Goal: Transaction & Acquisition: Purchase product/service

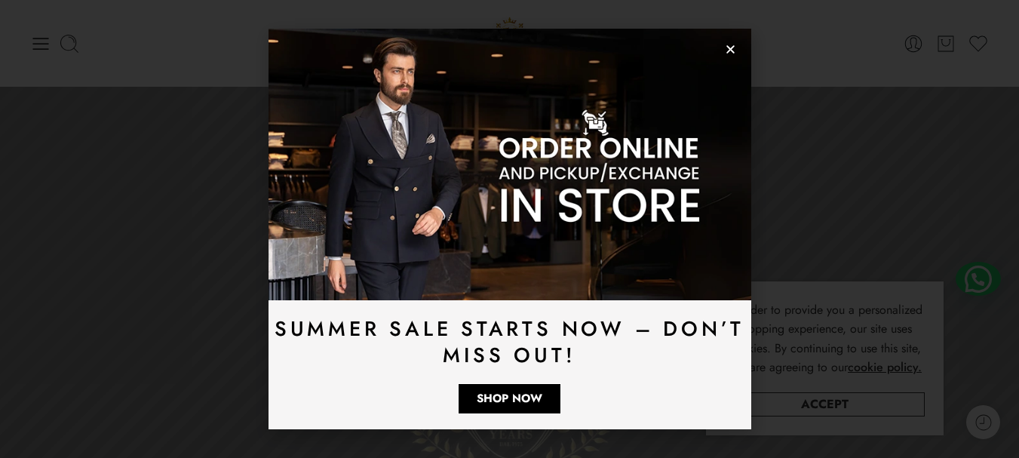
click at [728, 48] on icon "Close" at bounding box center [730, 49] width 11 height 11
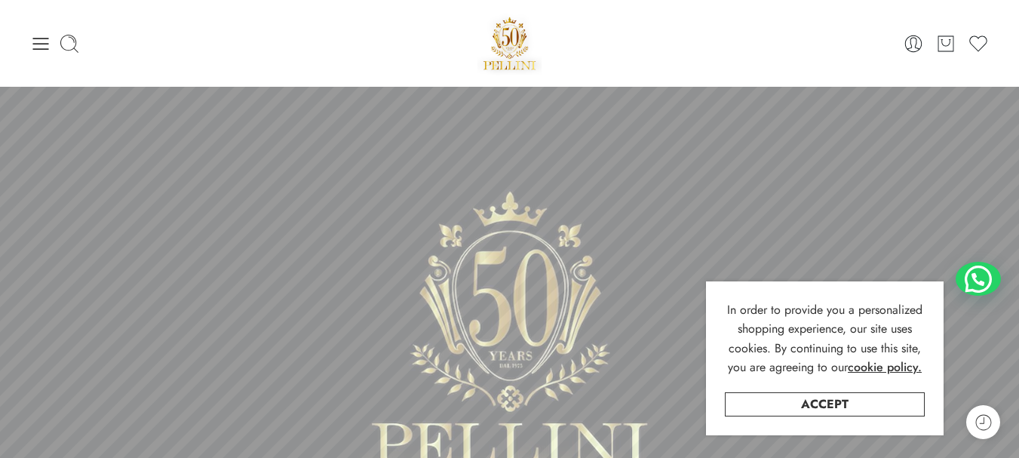
scroll to position [151, 0]
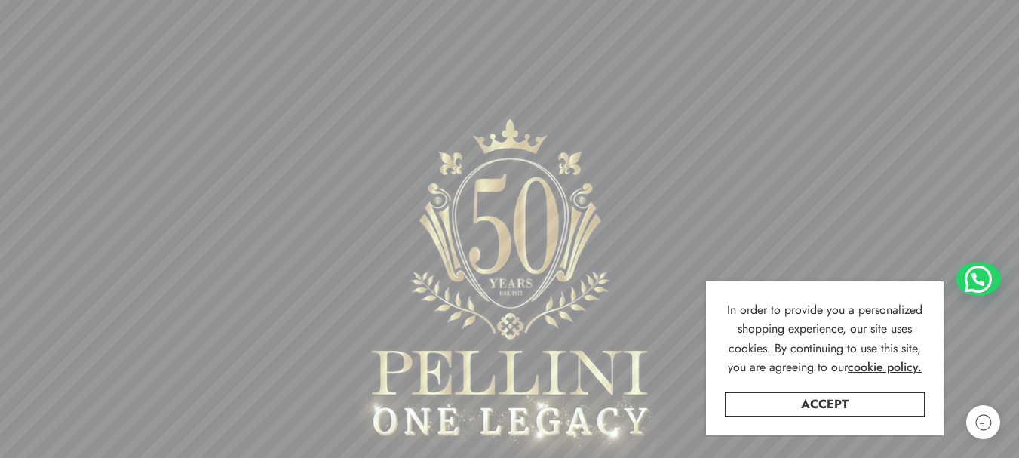
click at [851, 398] on link "Accept" at bounding box center [825, 404] width 200 height 24
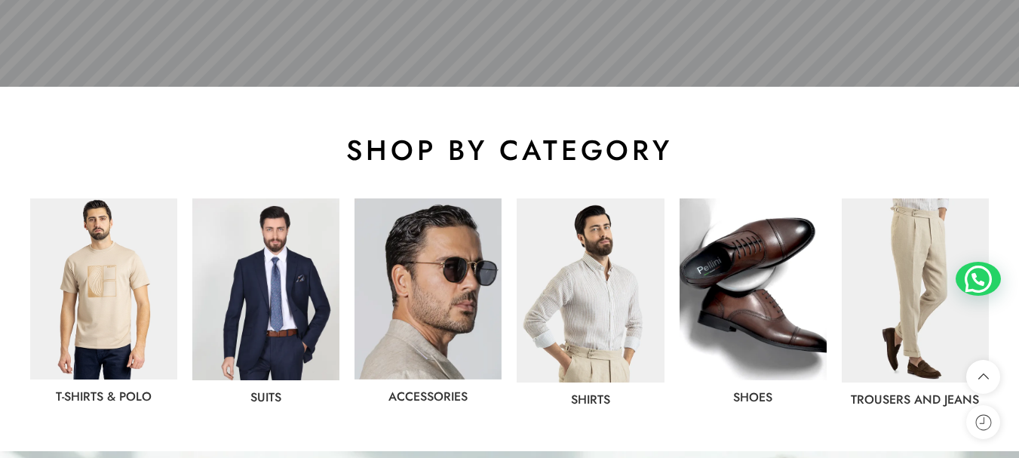
scroll to position [830, 0]
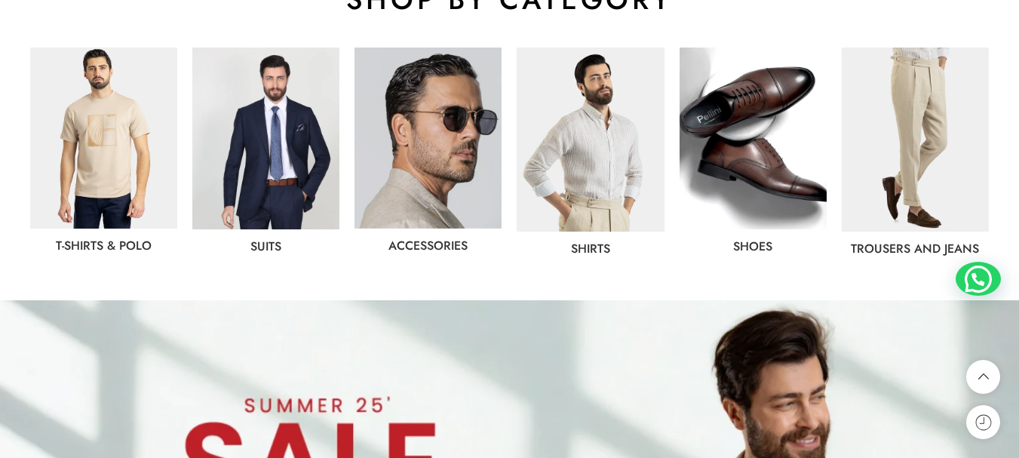
click at [269, 141] on img at bounding box center [265, 139] width 147 height 182
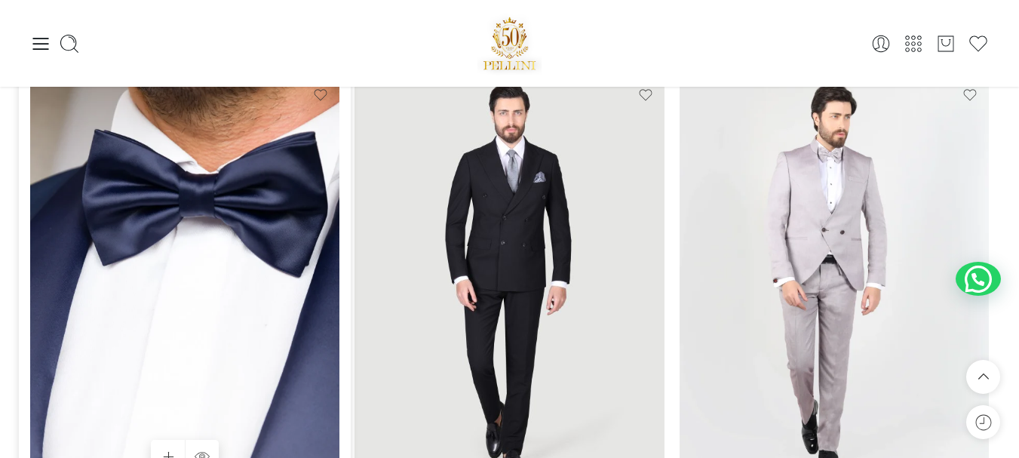
scroll to position [3697, 0]
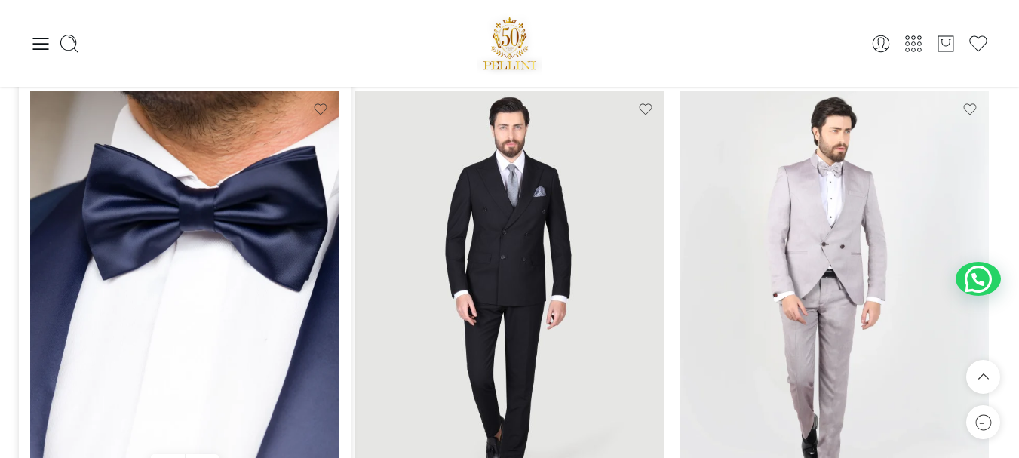
click at [208, 272] on img at bounding box center [184, 297] width 309 height 413
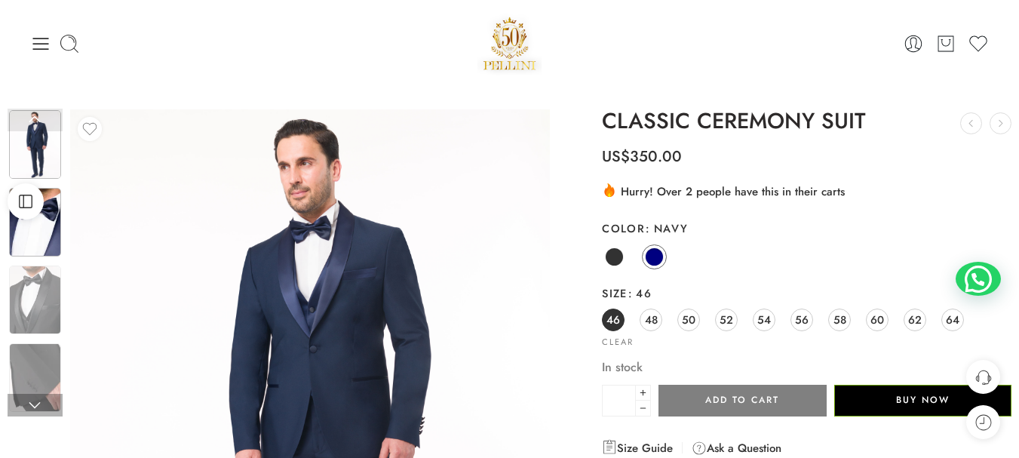
click at [44, 227] on img at bounding box center [35, 222] width 52 height 69
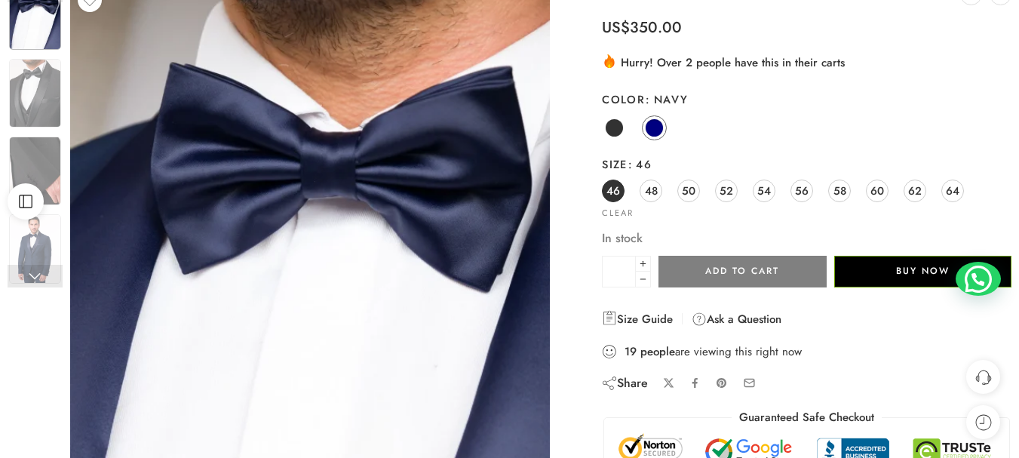
scroll to position [151, 0]
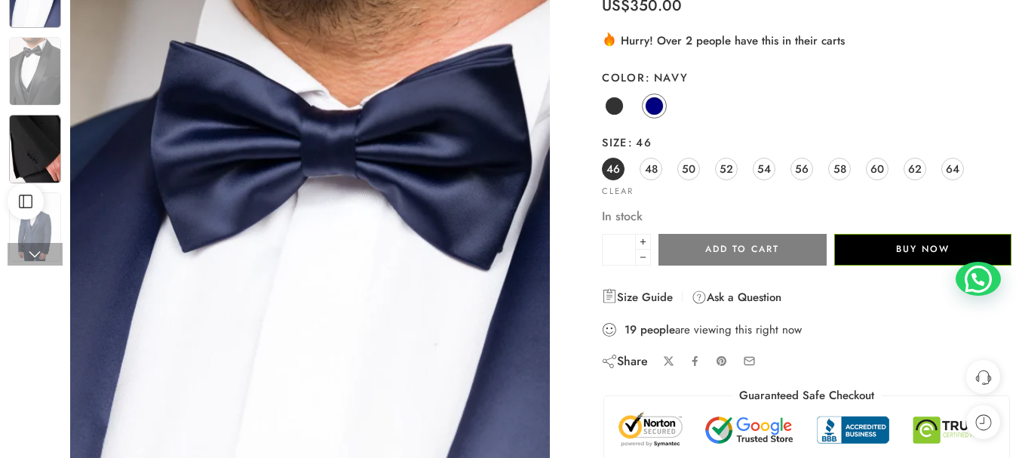
click at [57, 160] on img at bounding box center [35, 149] width 52 height 69
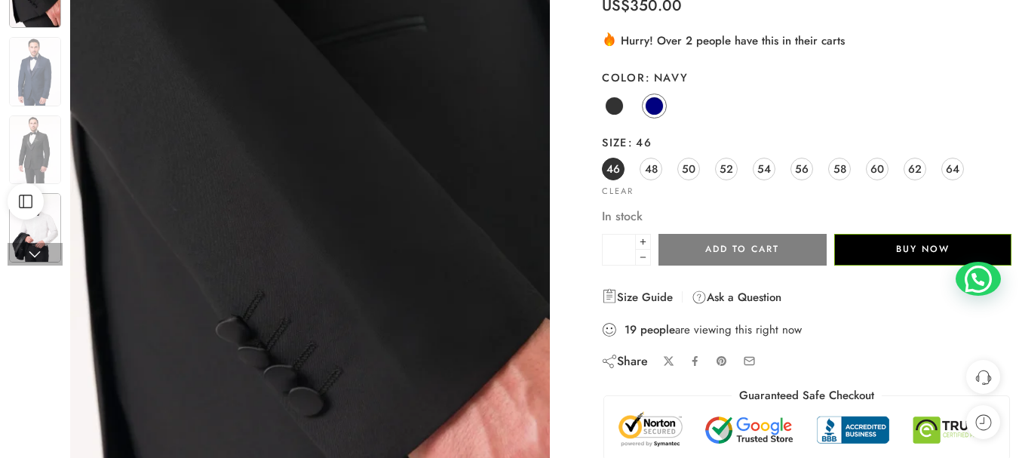
click at [51, 213] on img at bounding box center [35, 227] width 52 height 69
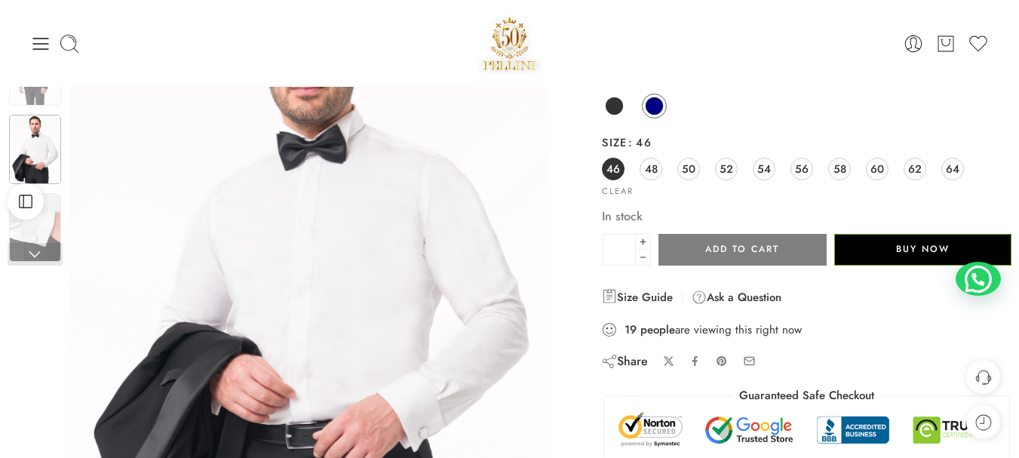
scroll to position [0, 0]
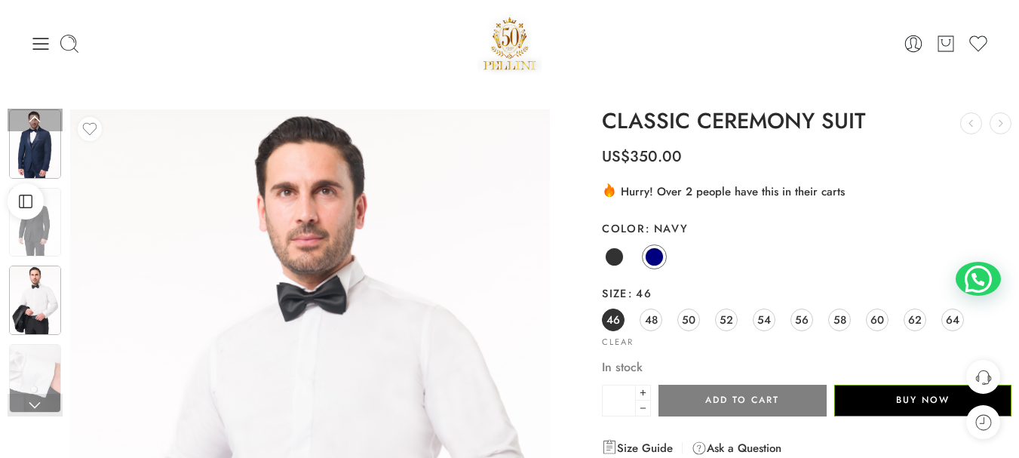
click at [39, 150] on img at bounding box center [35, 143] width 52 height 69
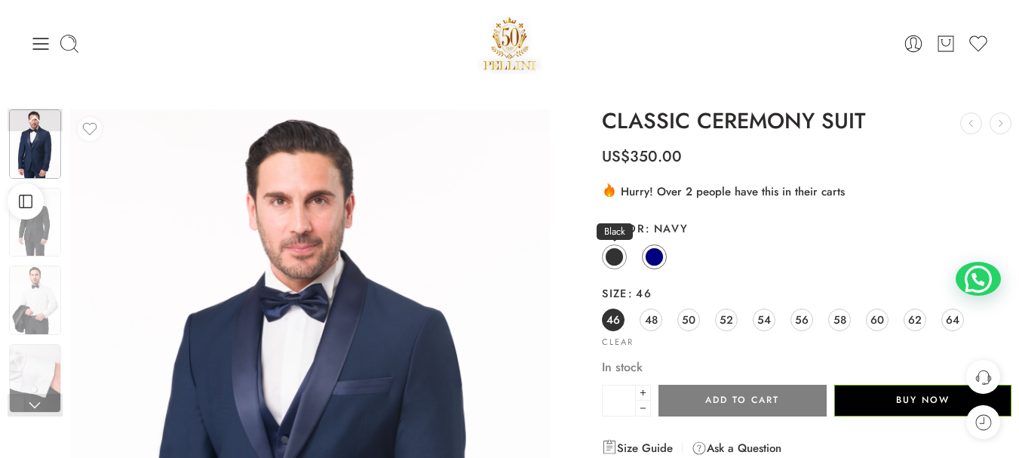
click at [616, 264] on span at bounding box center [614, 257] width 19 height 19
click at [660, 254] on span at bounding box center [654, 257] width 19 height 19
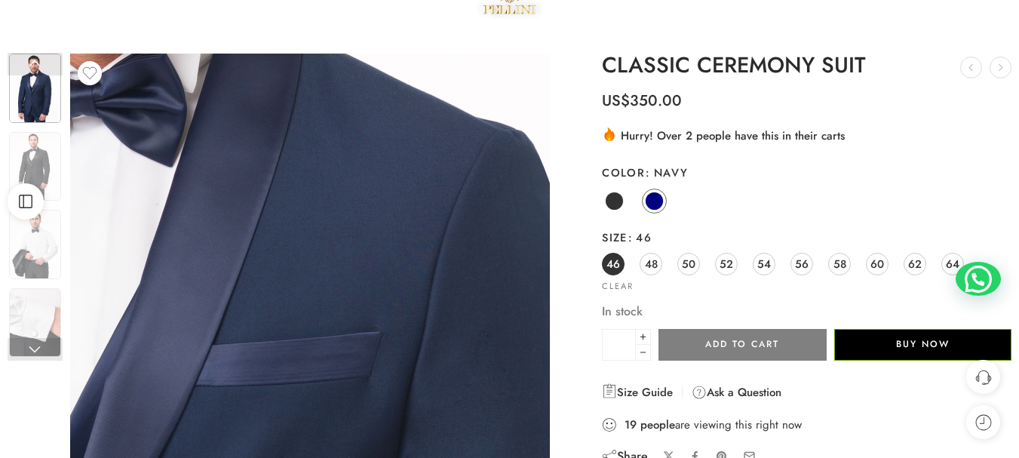
scroll to position [151, 0]
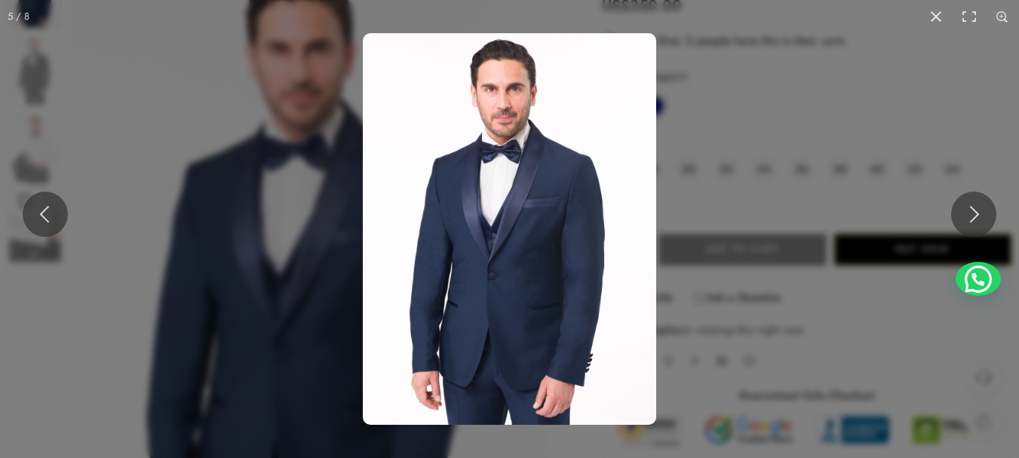
click at [490, 174] on img at bounding box center [510, 229] width 294 height 392
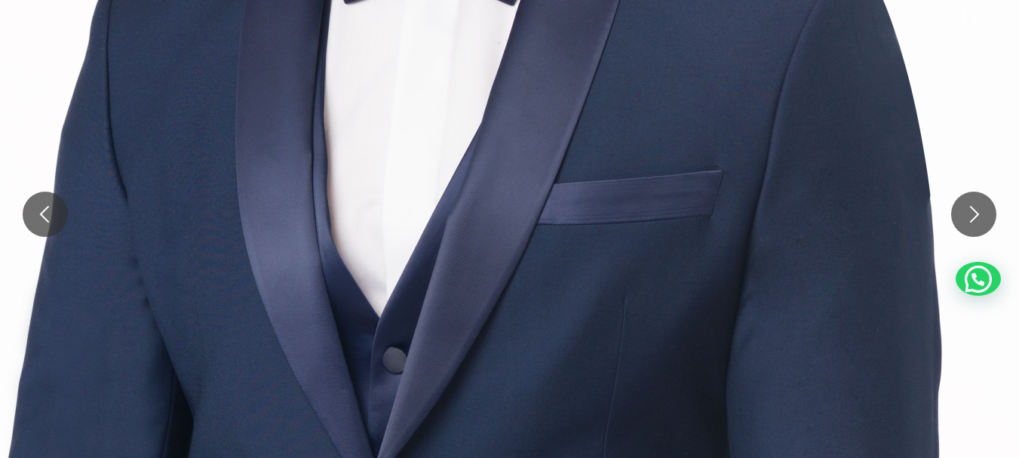
click at [380, 69] on img at bounding box center [471, 328] width 1449 height 1932
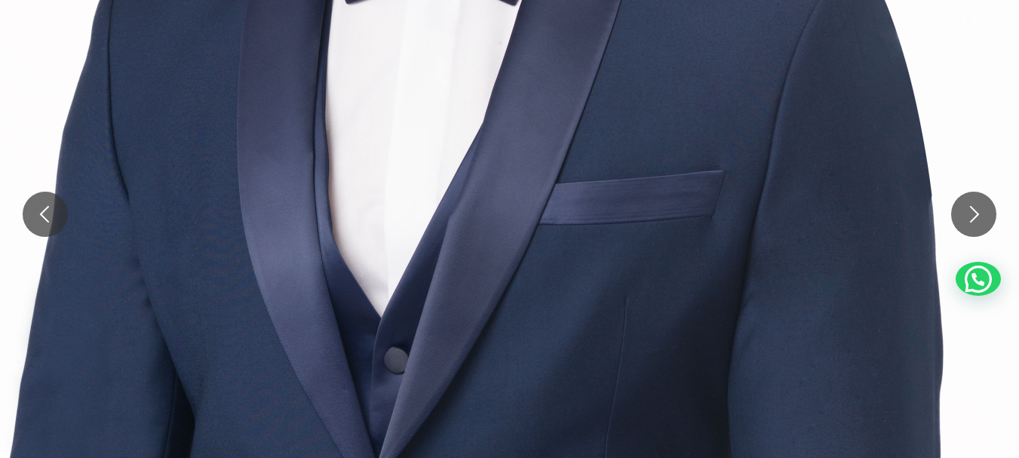
click at [533, 117] on img at bounding box center [473, 328] width 1449 height 1932
click at [537, 116] on img at bounding box center [473, 328] width 1449 height 1932
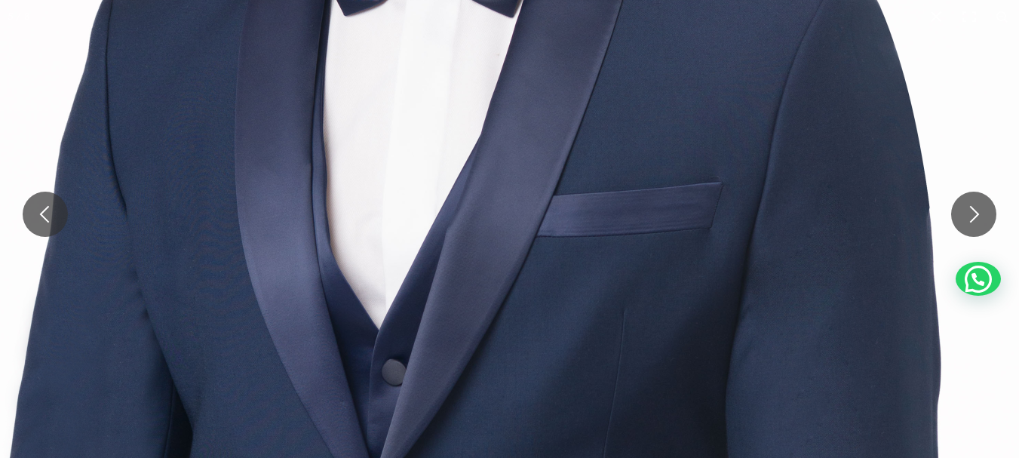
click at [641, 68] on img at bounding box center [470, 340] width 1449 height 1932
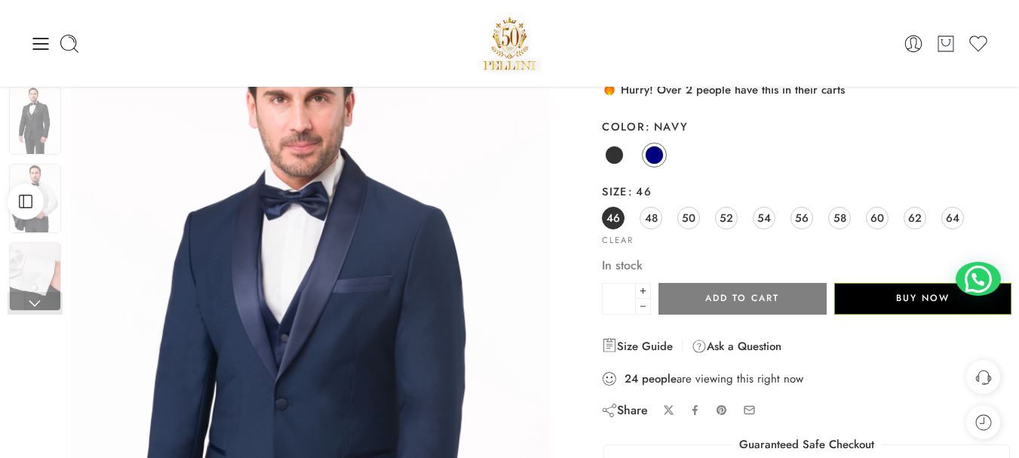
scroll to position [0, 0]
